Goal: Task Accomplishment & Management: Manage account settings

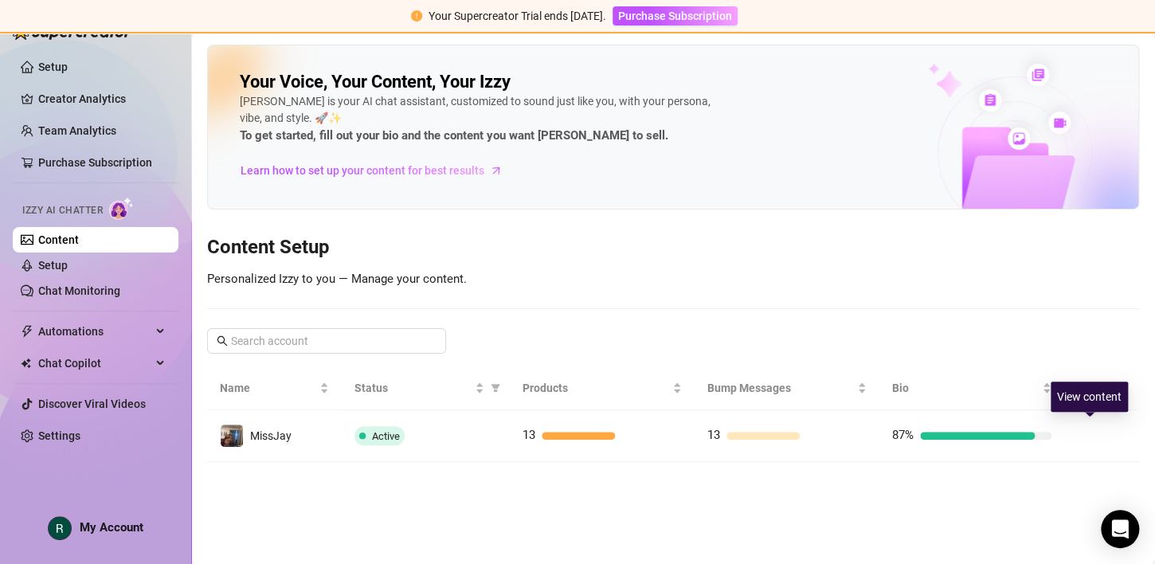
drag, startPoint x: 1093, startPoint y: 433, endPoint x: 698, endPoint y: 309, distance: 414.8
click at [1095, 436] on button "button" at bounding box center [1089, 435] width 25 height 25
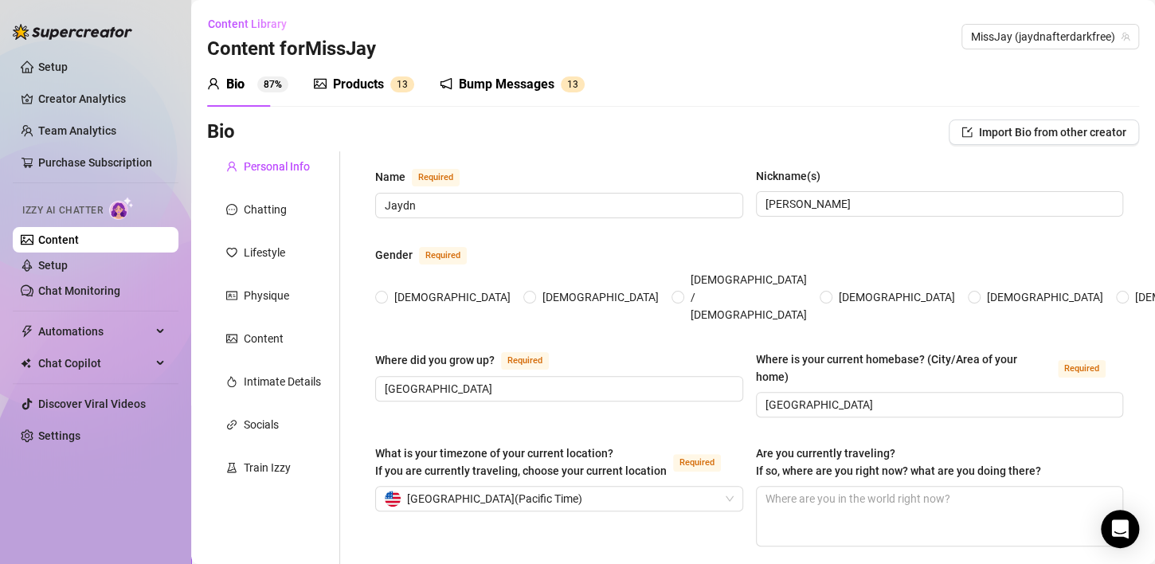
type input "Jaydn"
type input "[PERSON_NAME]"
type input "[GEOGRAPHIC_DATA]"
type input "[DEMOGRAPHIC_DATA]"
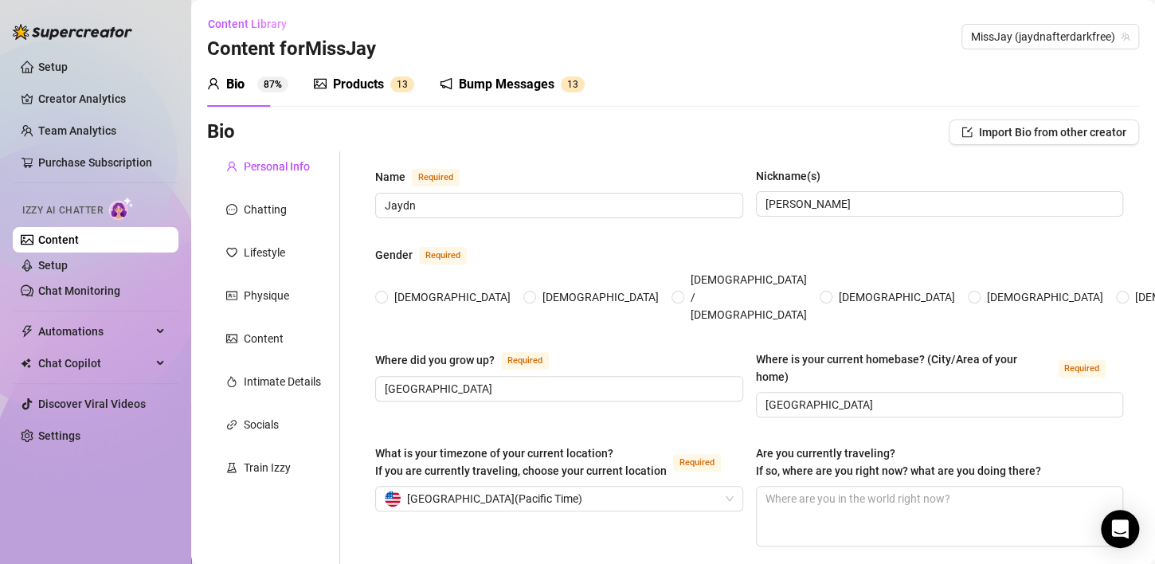
type input "Complicated"
type input "I have 14 siblings. 7 sisters and 7 brothers"
type input "No children"
type input "I have one dog named [PERSON_NAME]"
type input "Content Creator and Only Fans"
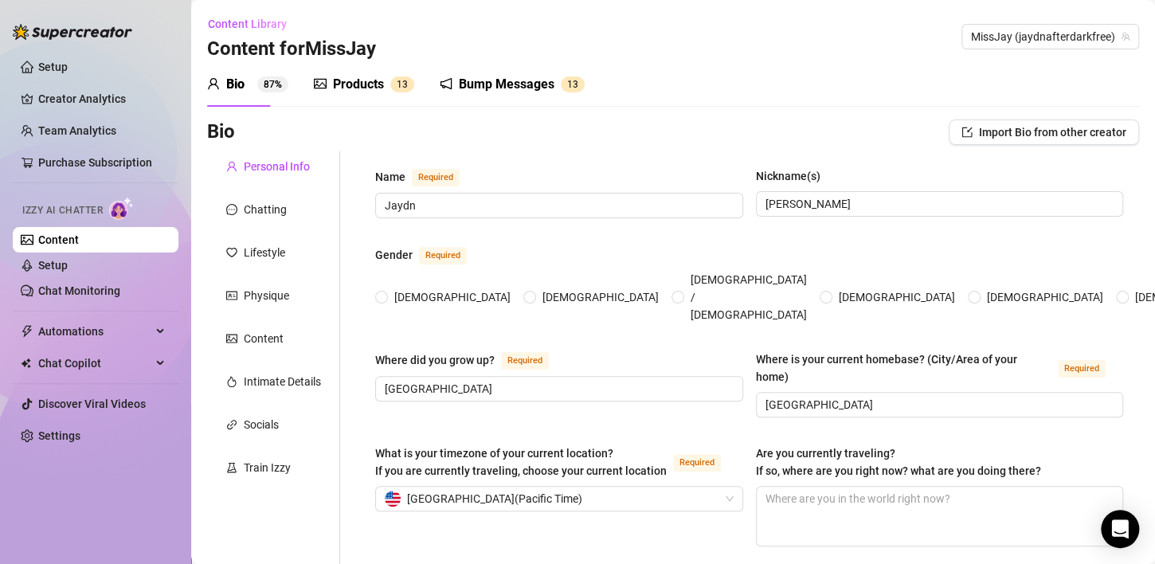
type input "Hospitality, Sex Work, Customer Service."
type input "graduated high school, no college."
type input "I am spiritual"
type textarea "To be financially free and travel the world. I also want to help people, I have…"
type textarea "I want time got my finger stuck on a bike, and I thought I was dying, I was in …"
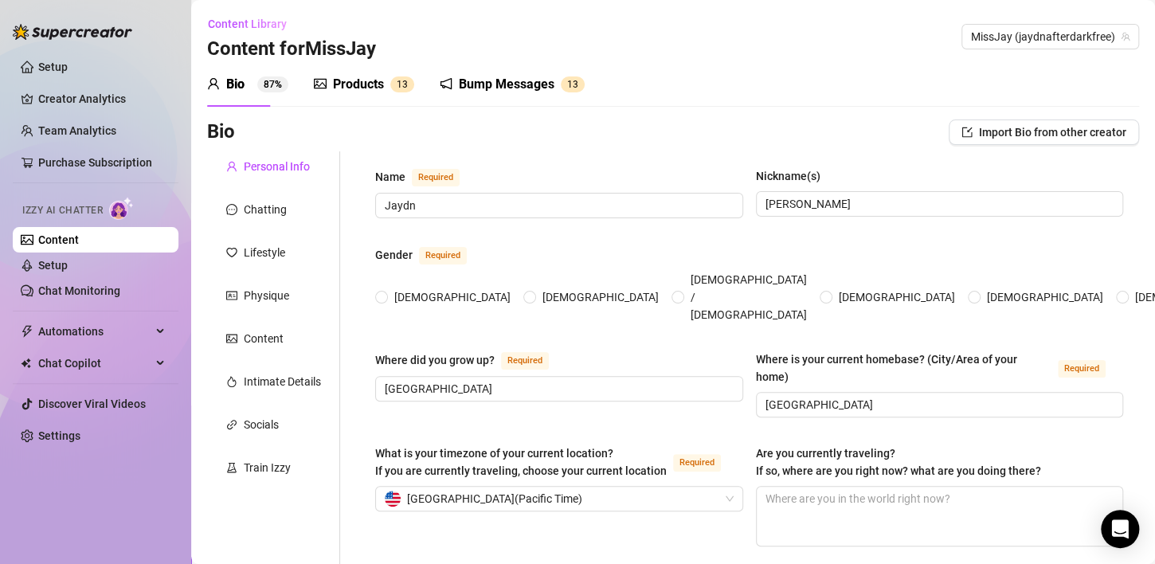
type textarea "I am very intuitive, I am a empath and pick up on a lot of energy. It is easy f…"
radio input "true"
type input "[DATE]"
click at [49, 263] on link "Setup" at bounding box center [52, 265] width 29 height 13
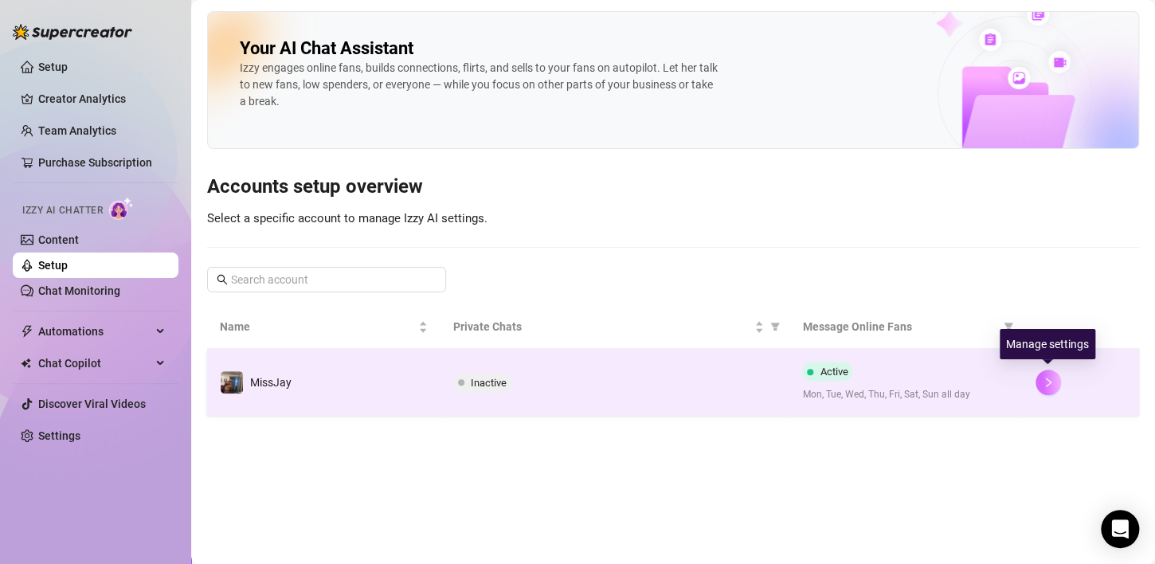
click at [1058, 382] on button "button" at bounding box center [1047, 381] width 25 height 25
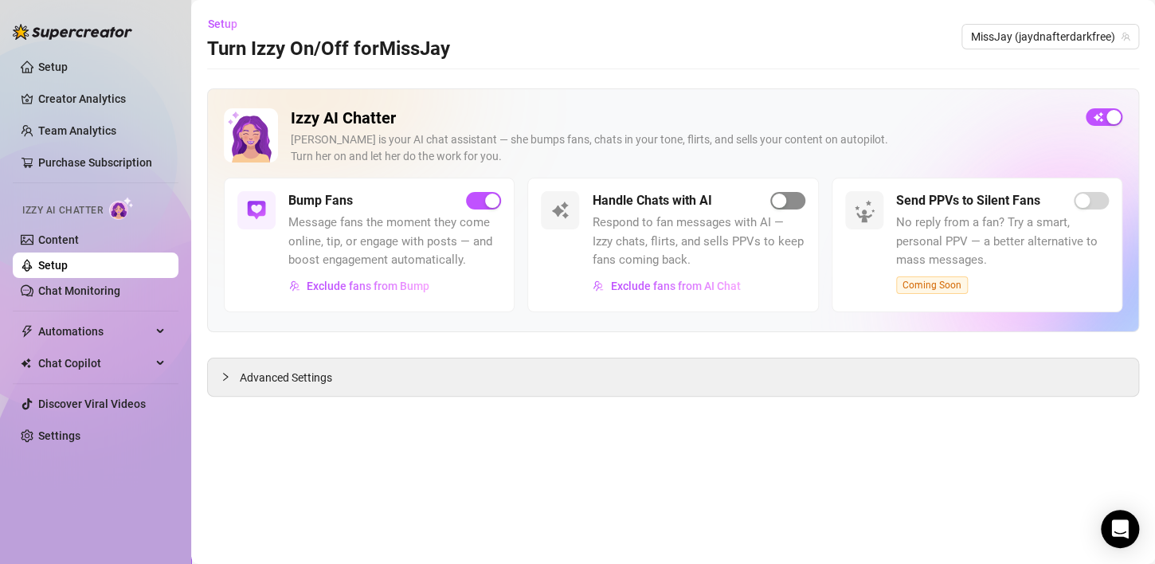
click at [780, 202] on div "button" at bounding box center [779, 201] width 14 height 14
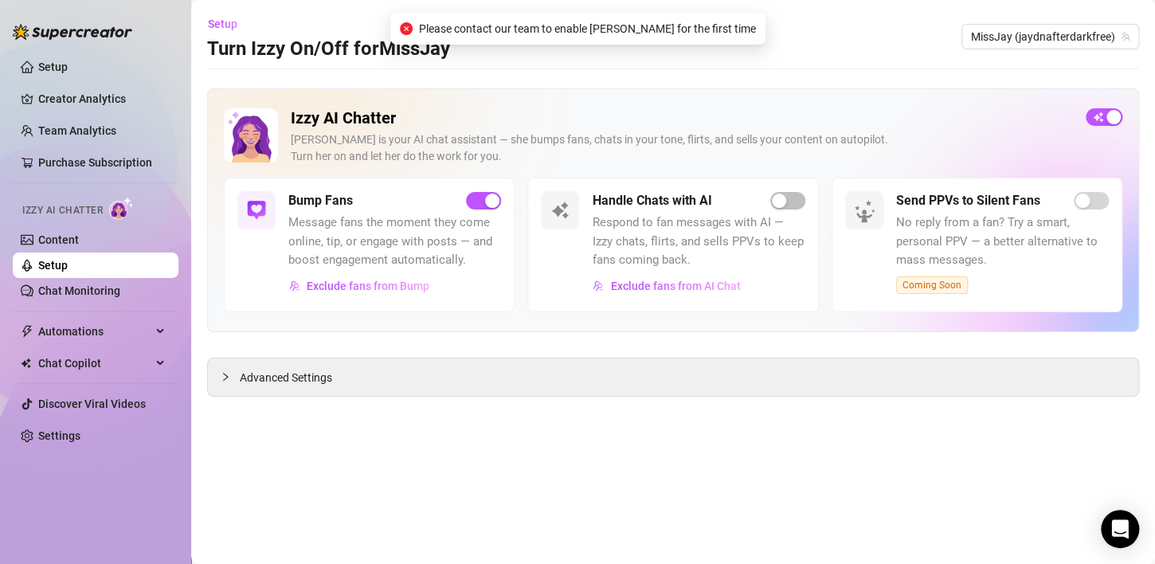
click at [662, 397] on main "Setup Turn Izzy On/Off for MissJay MissJay (jaydnafterdarkfree) Izzy AI Chatter…" at bounding box center [673, 282] width 964 height 564
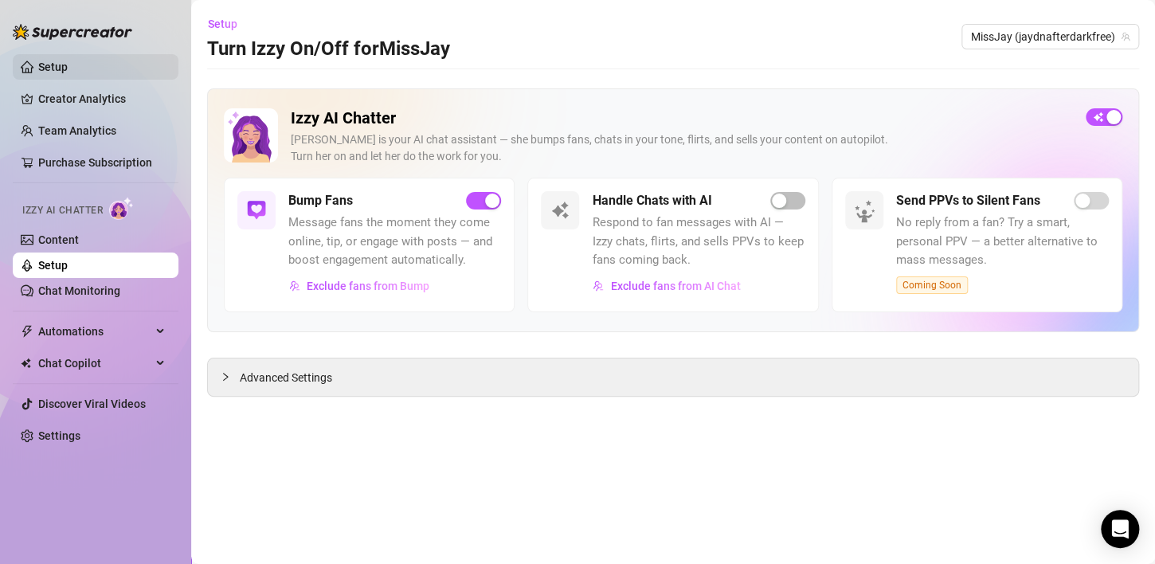
click at [39, 65] on link "Setup" at bounding box center [52, 67] width 29 height 13
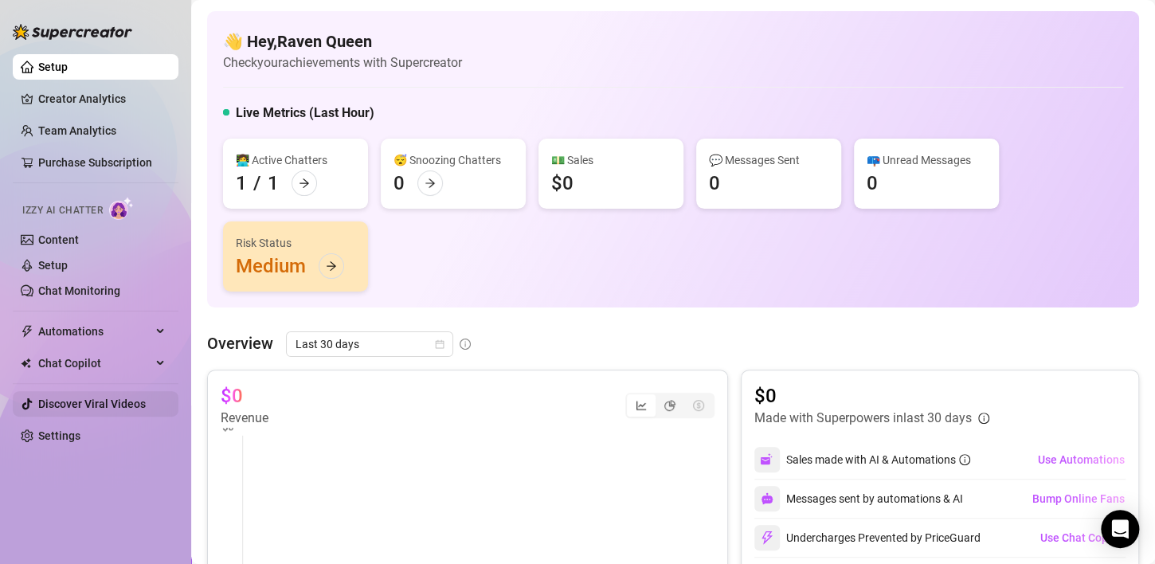
click at [57, 409] on link "Discover Viral Videos" at bounding box center [92, 403] width 108 height 13
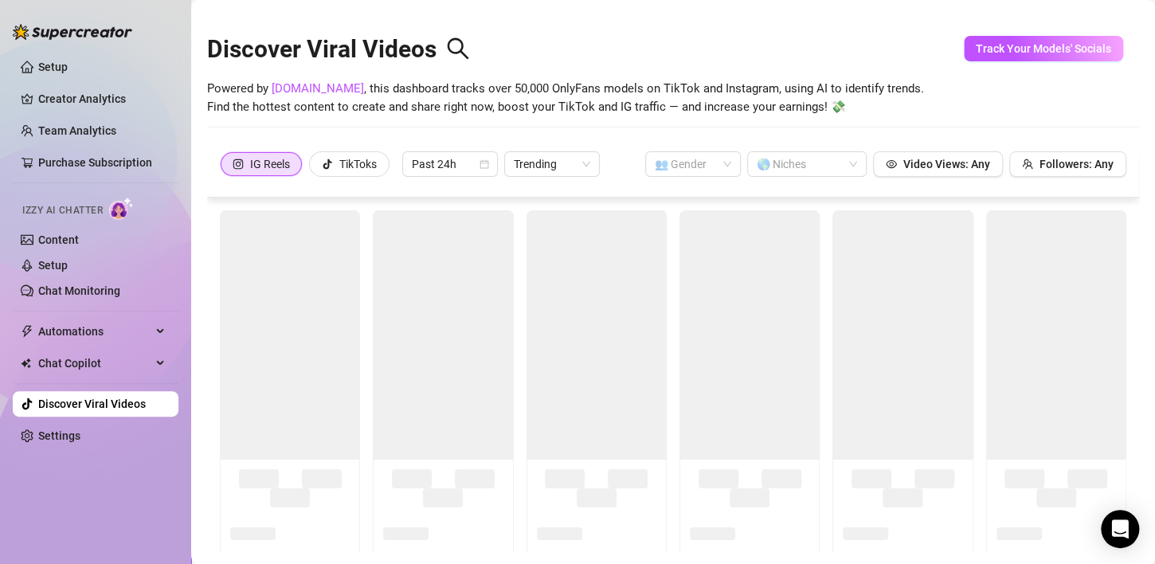
click at [72, 403] on link "Discover Viral Videos" at bounding box center [92, 403] width 108 height 13
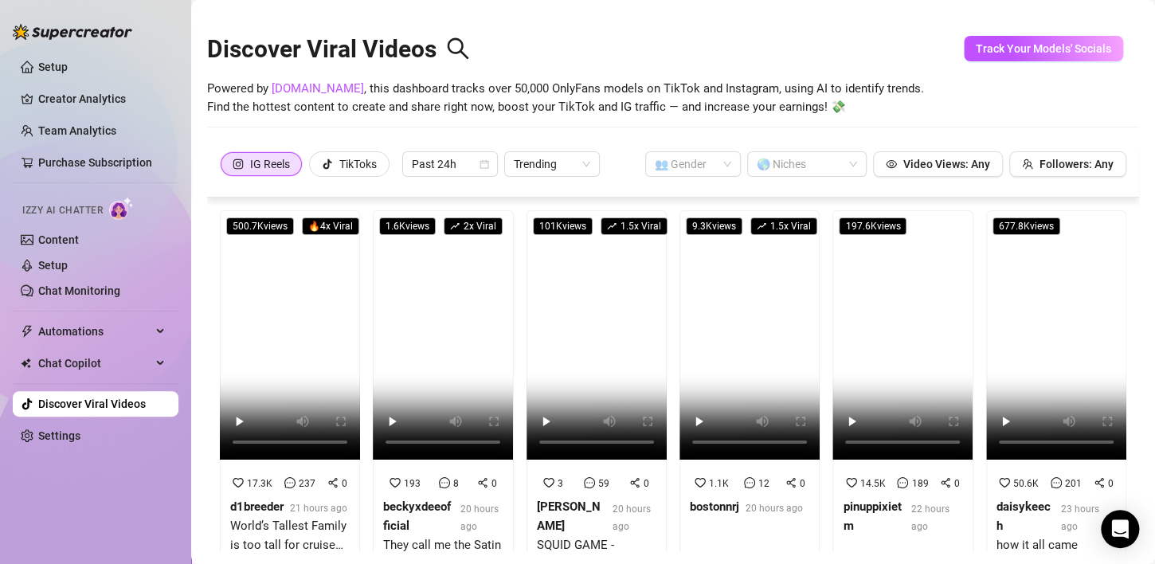
click at [86, 409] on link "Discover Viral Videos" at bounding box center [92, 403] width 108 height 13
click at [372, 161] on div "TikToks" at bounding box center [357, 164] width 37 height 24
click at [314, 168] on input "TikToks" at bounding box center [314, 168] width 0 height 0
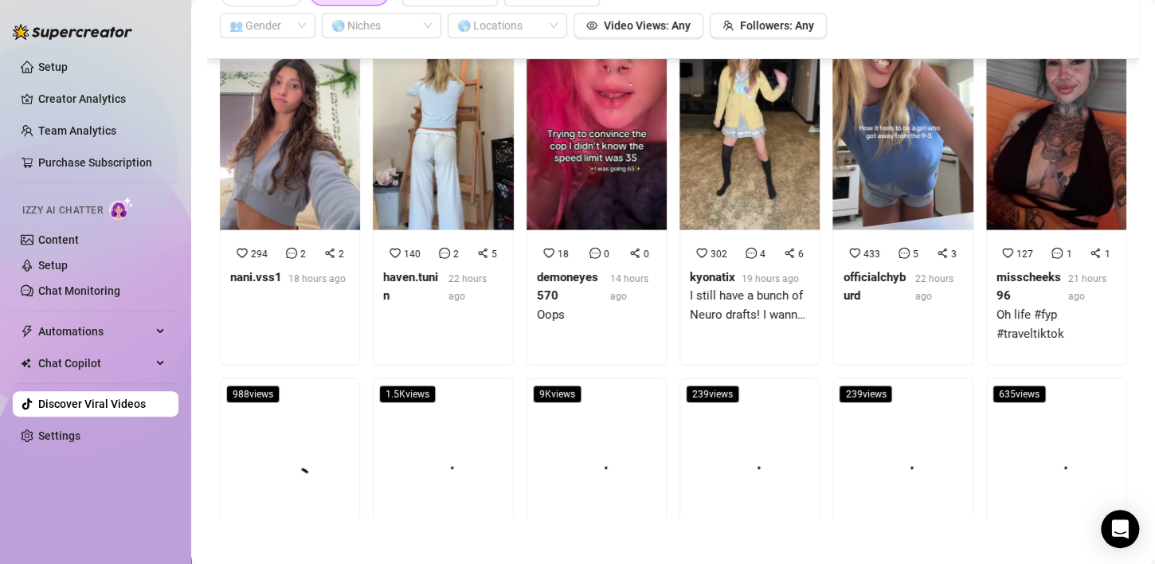
scroll to position [2243, 0]
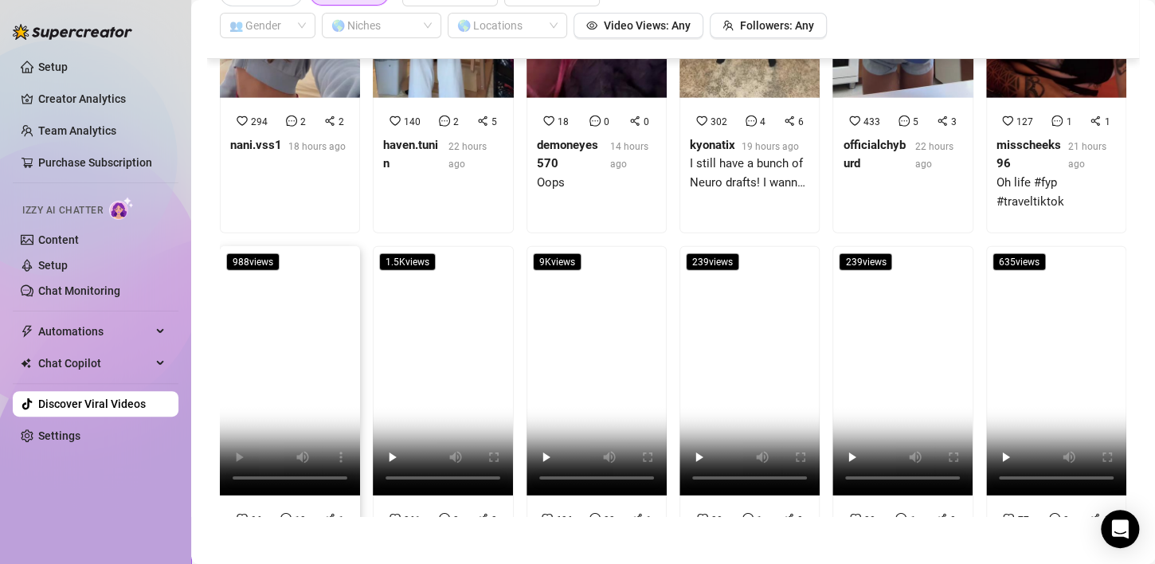
click at [260, 316] on video at bounding box center [290, 370] width 140 height 249
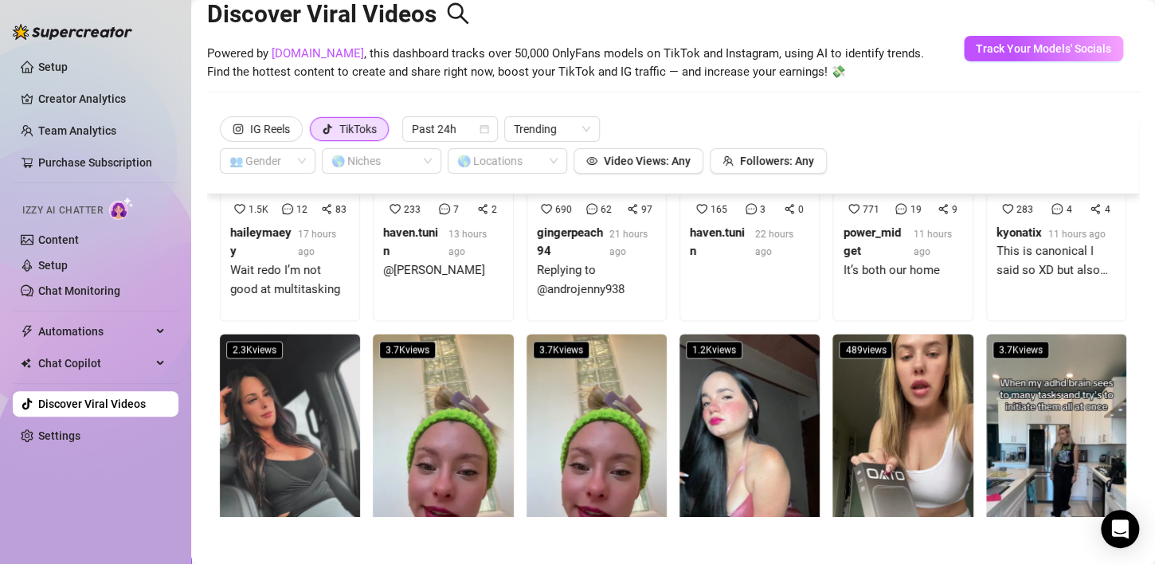
scroll to position [0, 0]
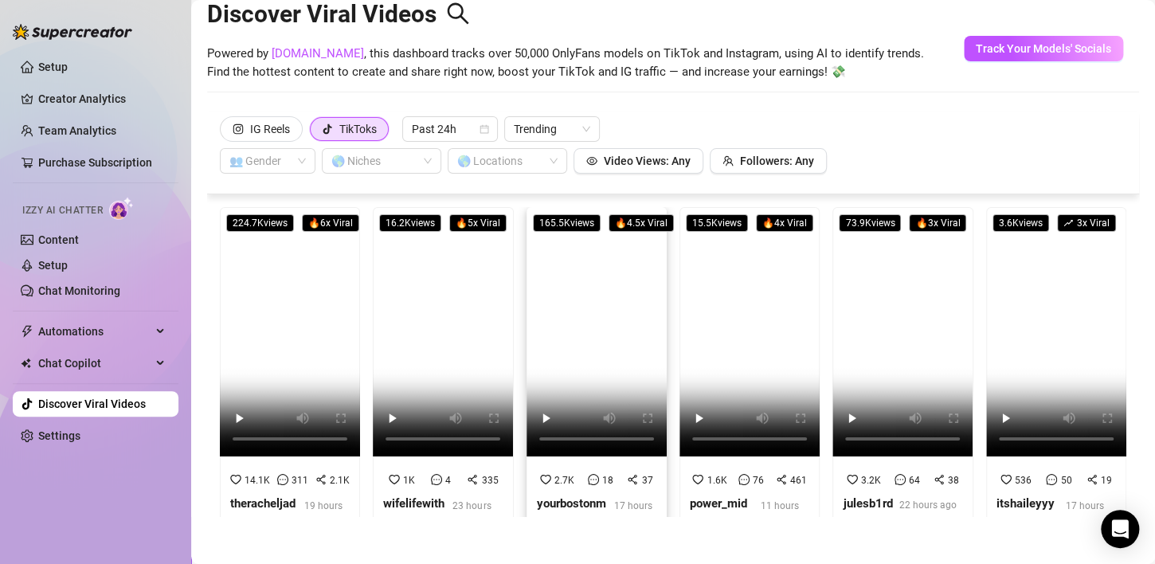
click at [913, 119] on div "IG Reels TikToks Past 24h Trending 👥 Gender 🌎 Niches 🌎 Locations Video Views: A…" at bounding box center [673, 144] width 906 height 57
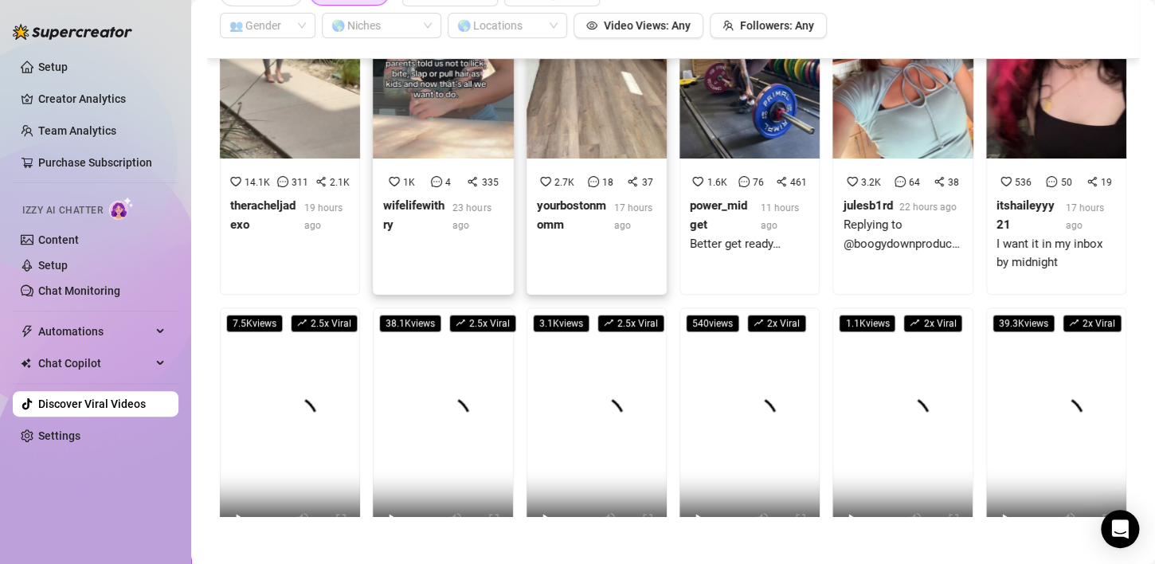
scroll to position [319, 0]
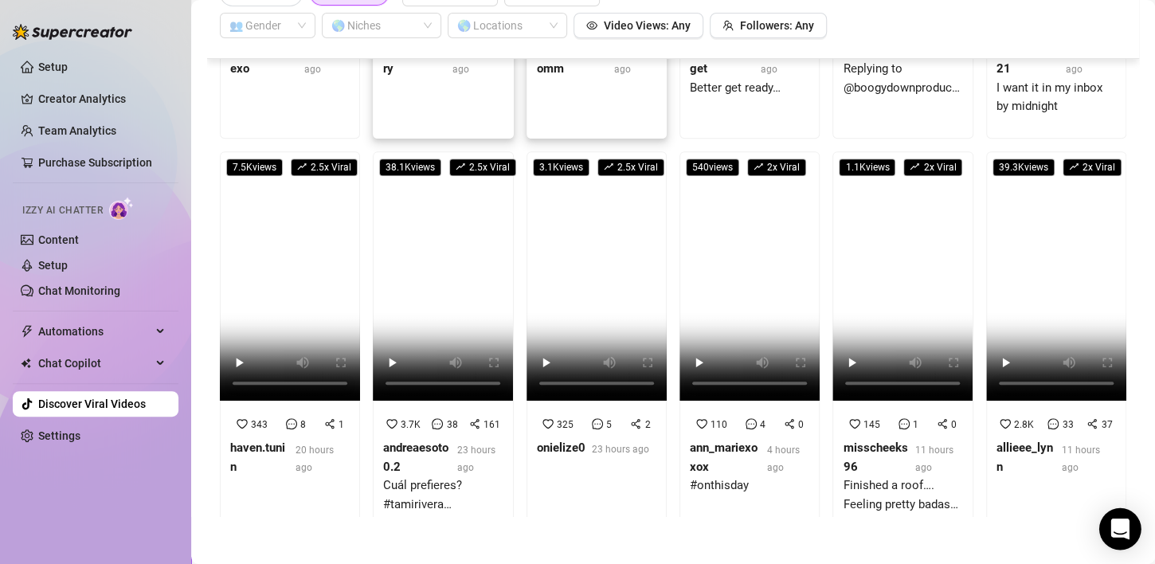
click at [1120, 527] on icon "Open Intercom Messenger" at bounding box center [1119, 528] width 18 height 21
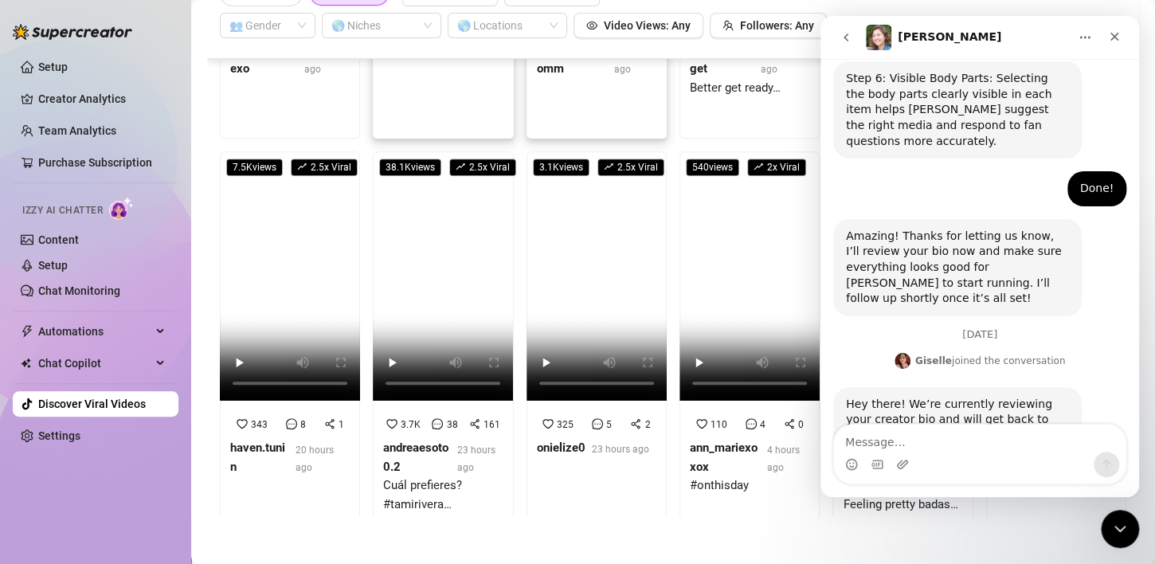
scroll to position [1315, 0]
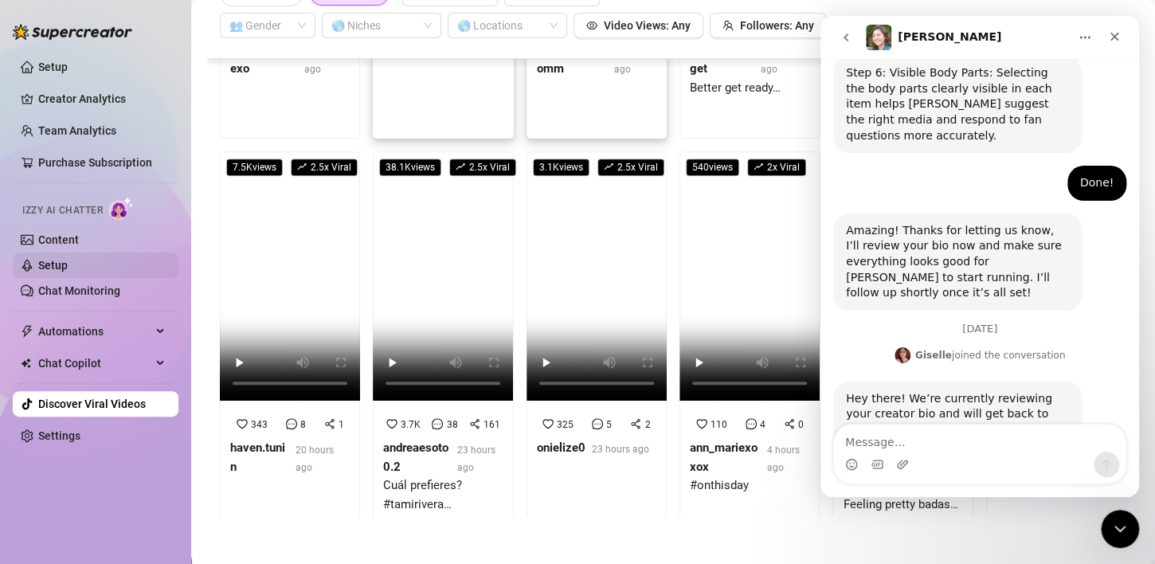
click at [45, 268] on link "Setup" at bounding box center [52, 265] width 29 height 13
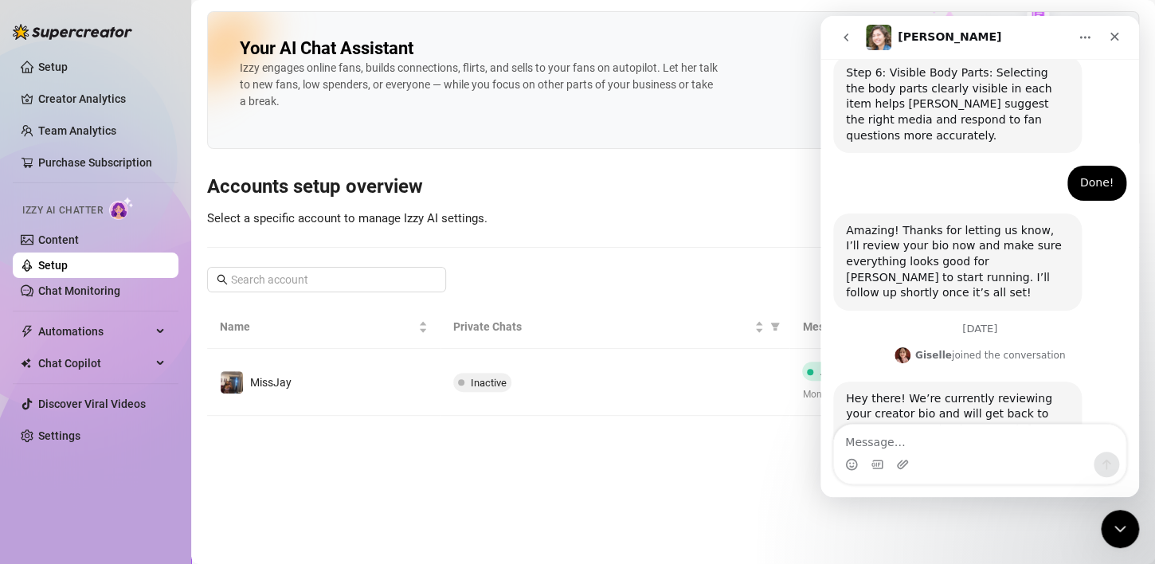
click at [1081, 32] on icon "Home" at bounding box center [1084, 37] width 13 height 13
click at [761, 197] on h3 "Accounts setup overview" at bounding box center [673, 186] width 932 height 25
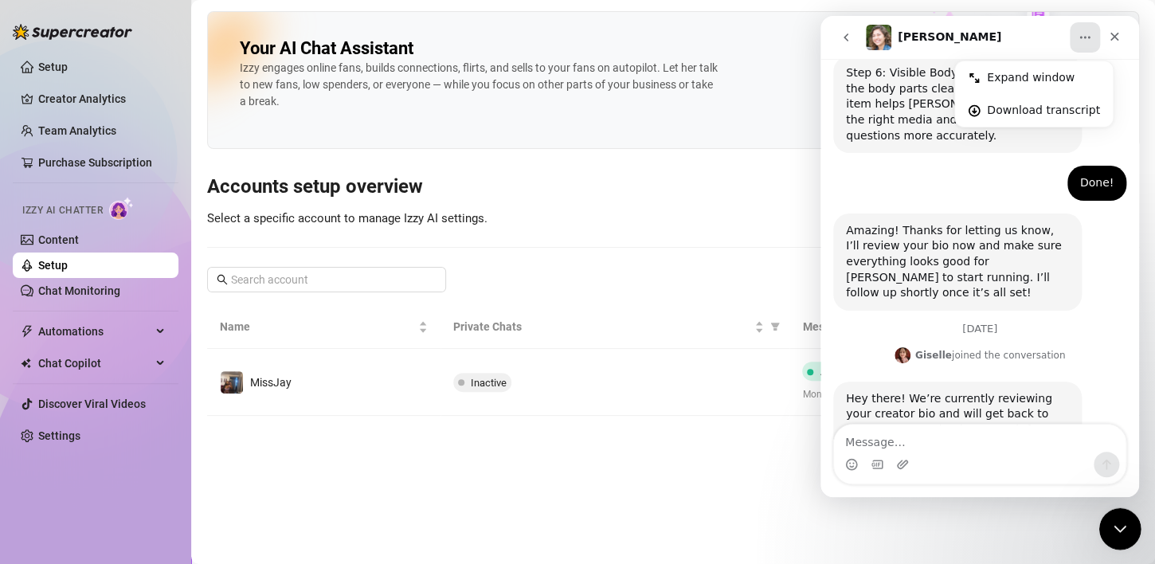
click at [1116, 520] on icon "Close Intercom Messenger" at bounding box center [1117, 526] width 19 height 19
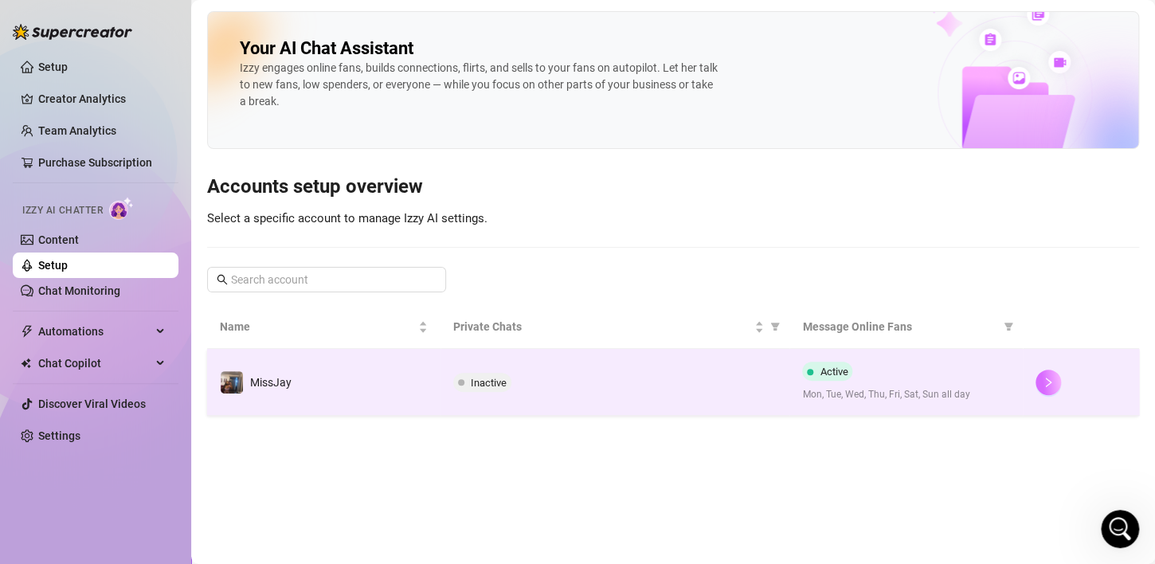
click at [1041, 373] on button "button" at bounding box center [1047, 381] width 25 height 25
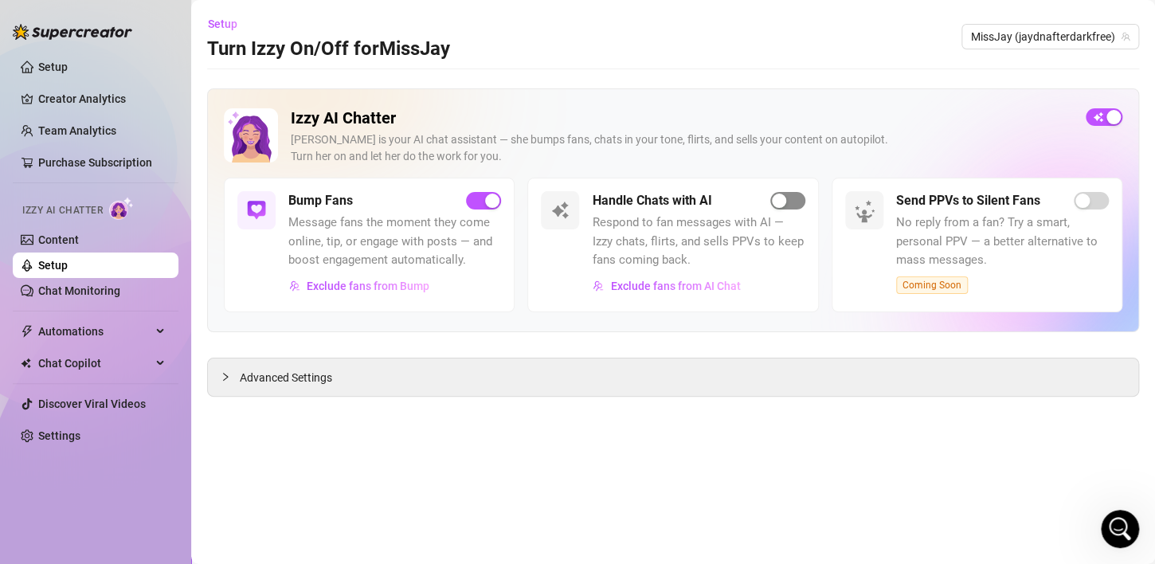
click at [792, 199] on span "button" at bounding box center [787, 201] width 35 height 18
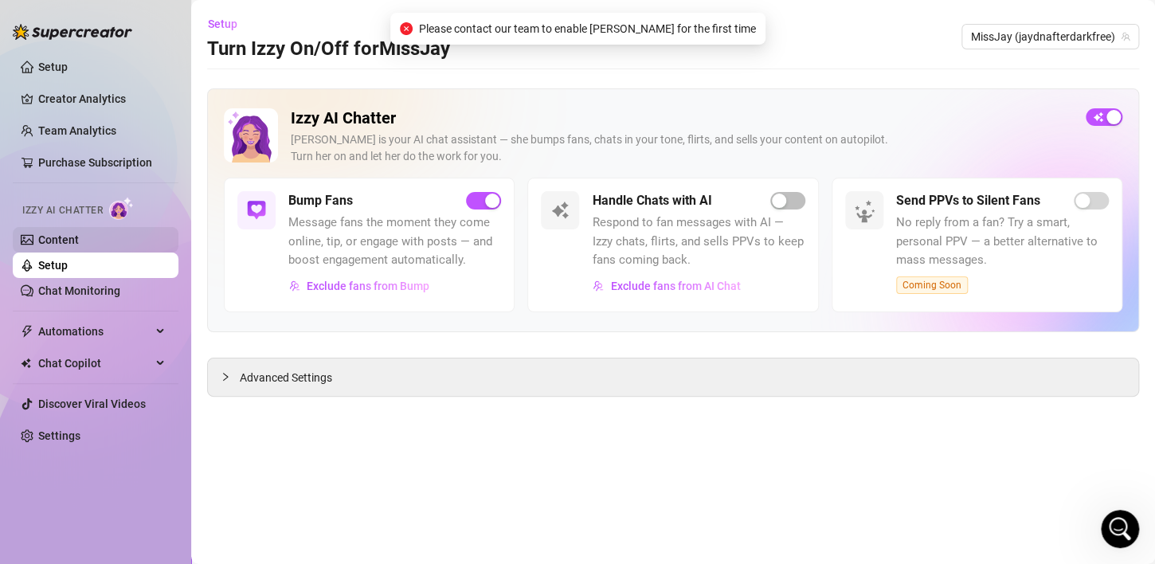
click at [76, 239] on link "Content" at bounding box center [58, 239] width 41 height 13
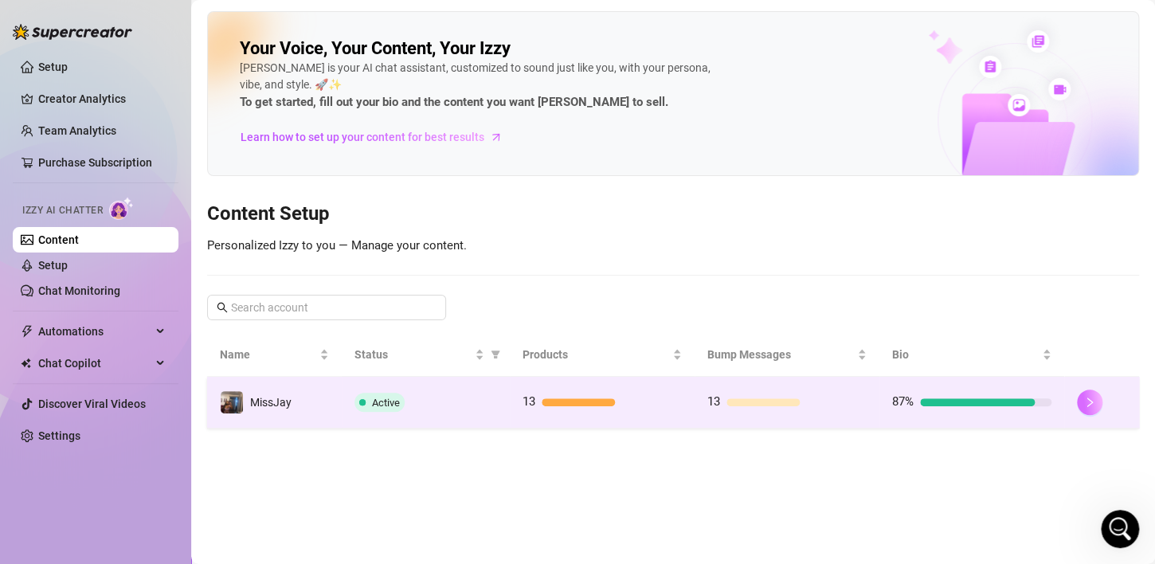
click at [1085, 405] on icon "right" at bounding box center [1089, 402] width 11 height 11
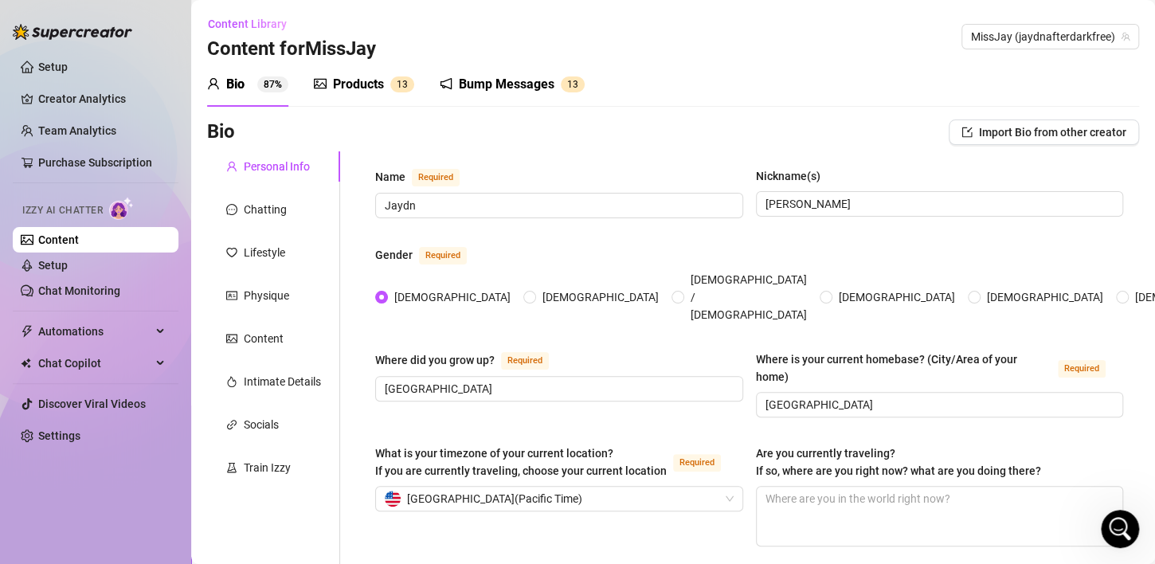
click at [52, 30] on img at bounding box center [72, 32] width 119 height 16
click at [47, 61] on link "Setup" at bounding box center [52, 67] width 29 height 13
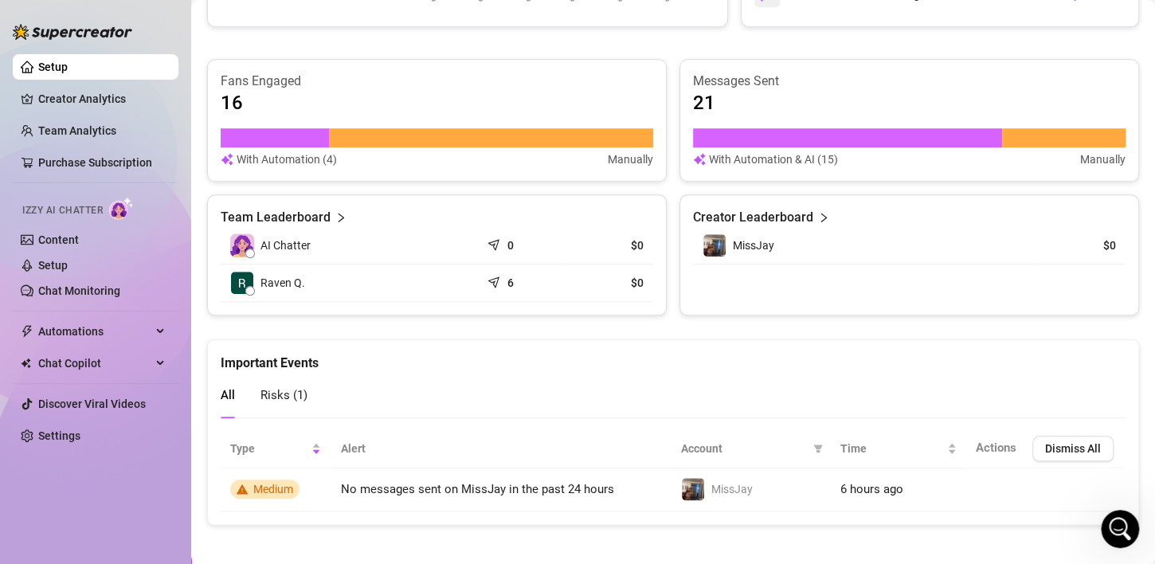
scroll to position [588, 0]
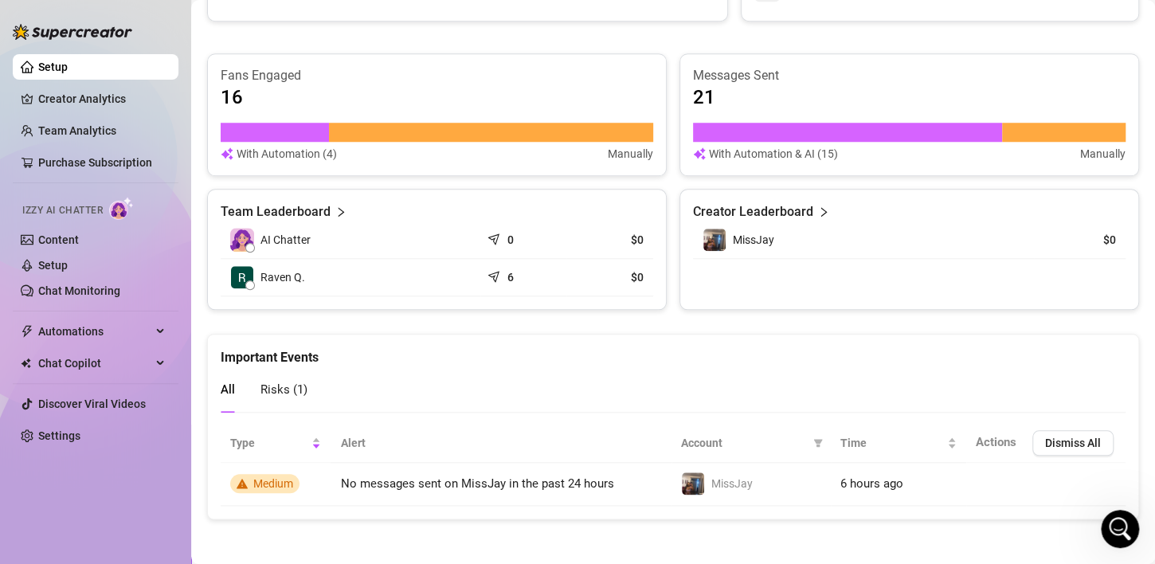
click at [292, 387] on span "Risks ( 1 )" at bounding box center [283, 389] width 47 height 14
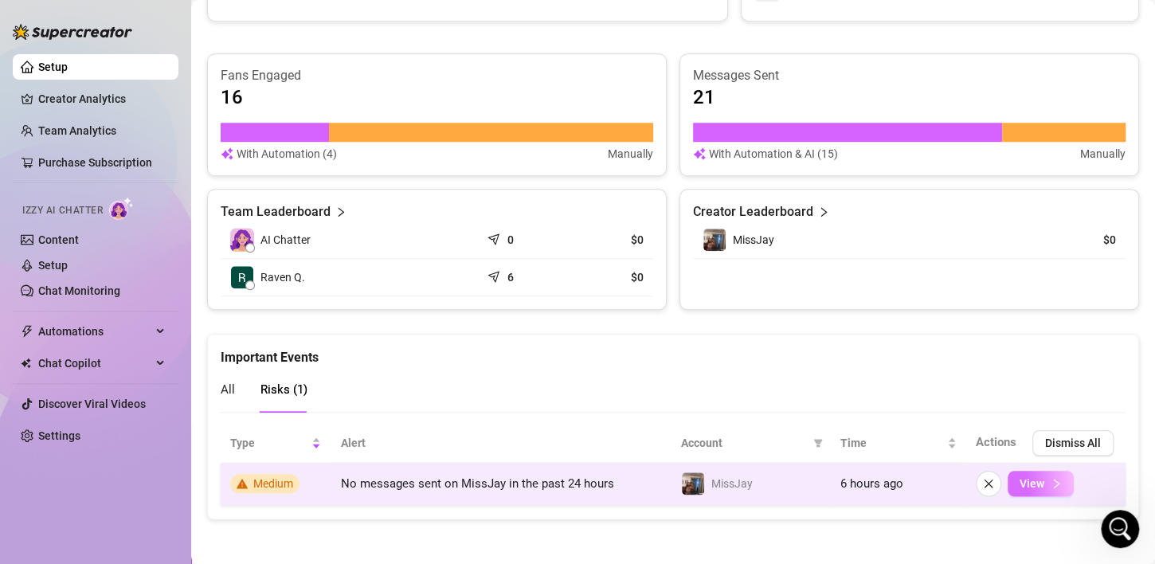
click at [1028, 482] on span "View" at bounding box center [1031, 483] width 25 height 13
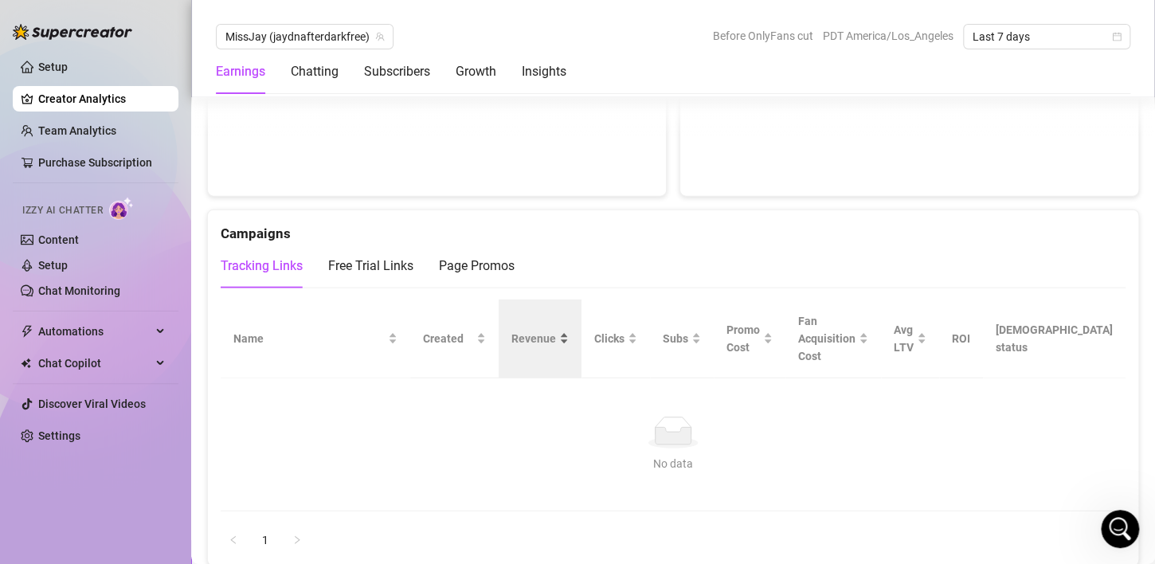
scroll to position [1703, 0]
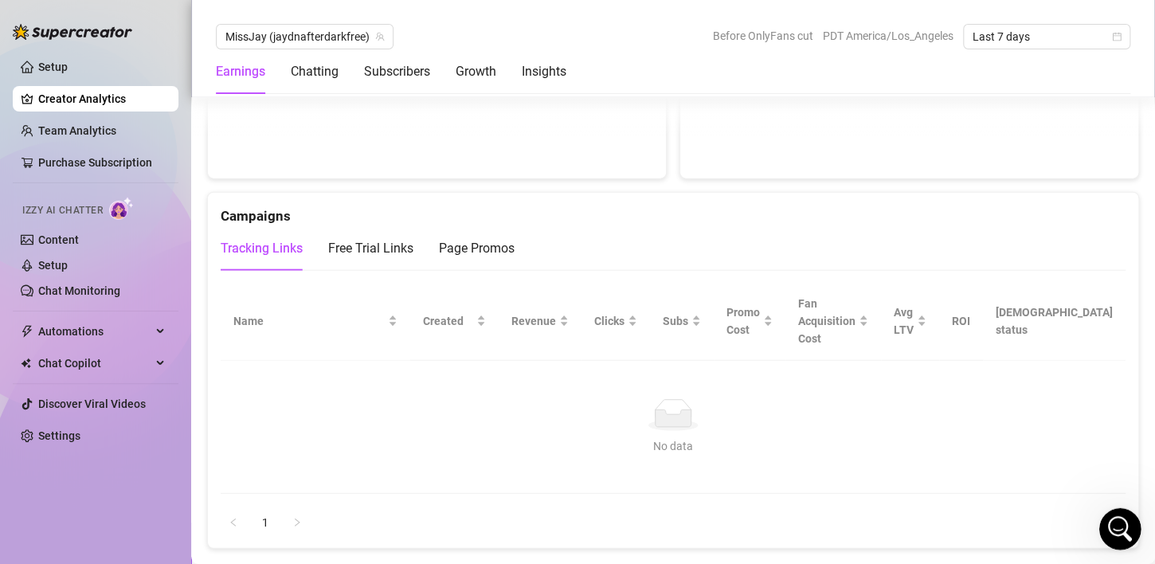
click at [1110, 522] on icon "Open Intercom Messenger" at bounding box center [1117, 527] width 26 height 26
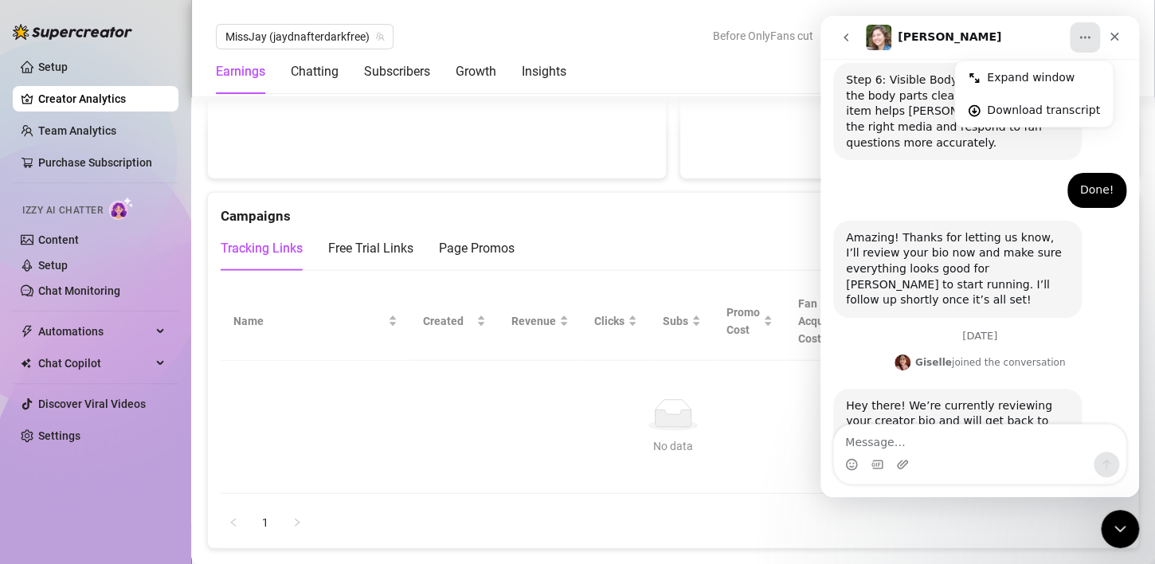
scroll to position [1315, 0]
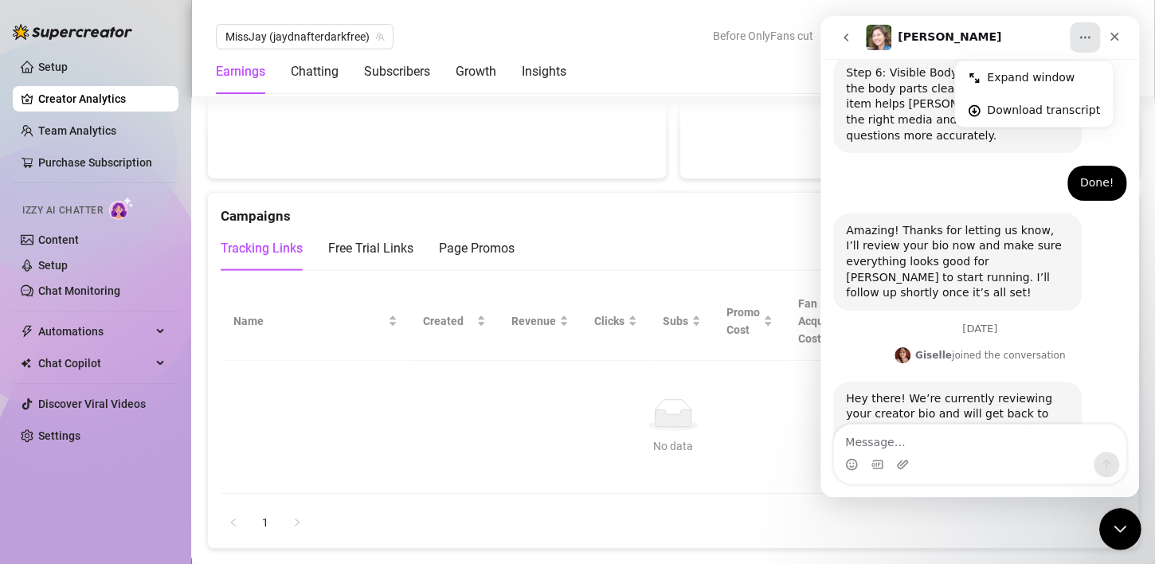
click at [1113, 518] on icon "Close Intercom Messenger" at bounding box center [1117, 526] width 19 height 19
